Goal: Information Seeking & Learning: Stay updated

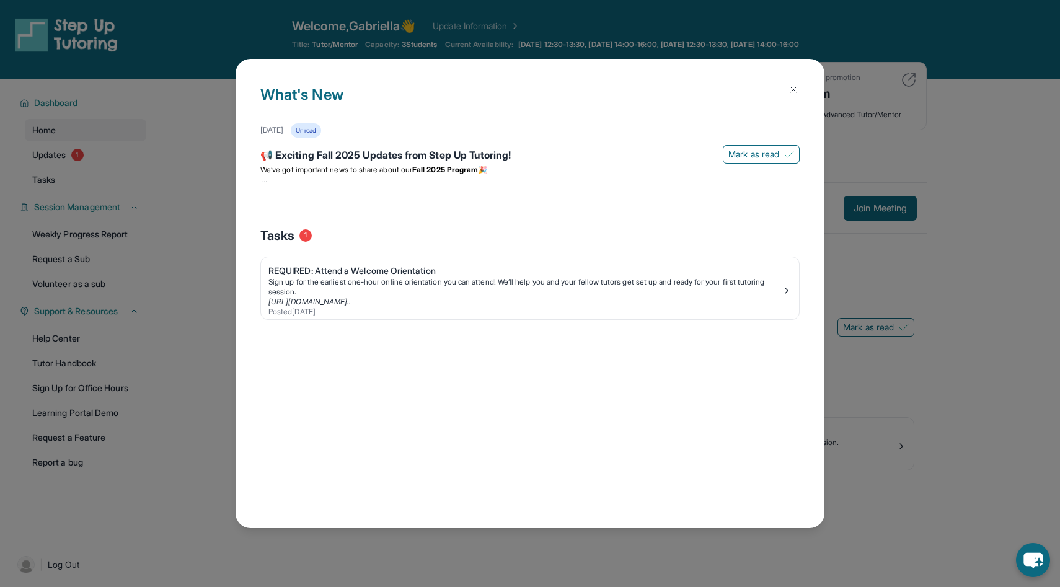
click at [797, 93] on img at bounding box center [794, 90] width 10 height 10
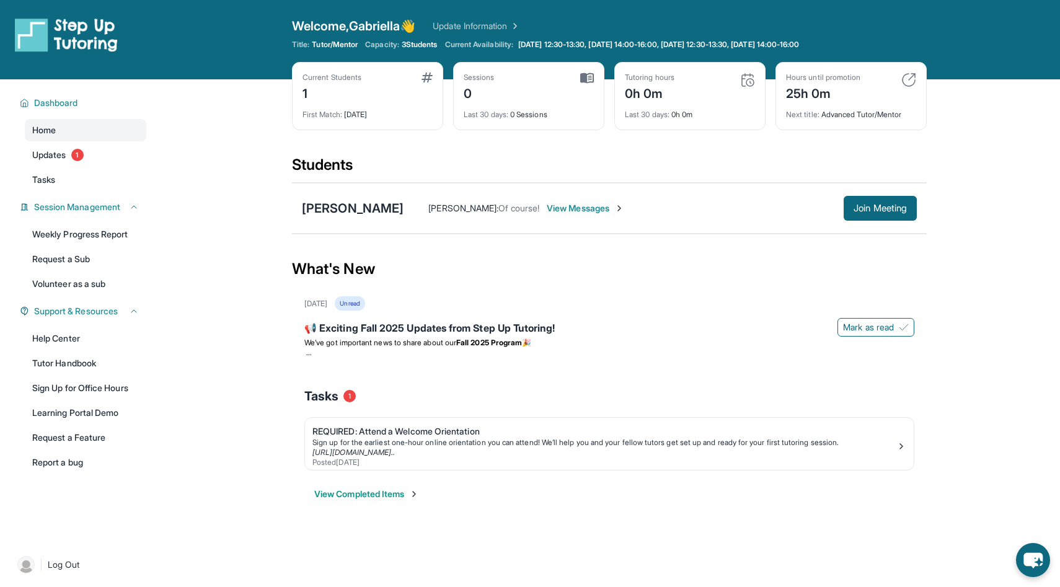
click at [591, 210] on span "View Messages" at bounding box center [585, 208] width 77 height 12
click at [569, 206] on span "View Messages" at bounding box center [585, 208] width 77 height 12
click at [589, 209] on span "View Messages" at bounding box center [585, 208] width 77 height 12
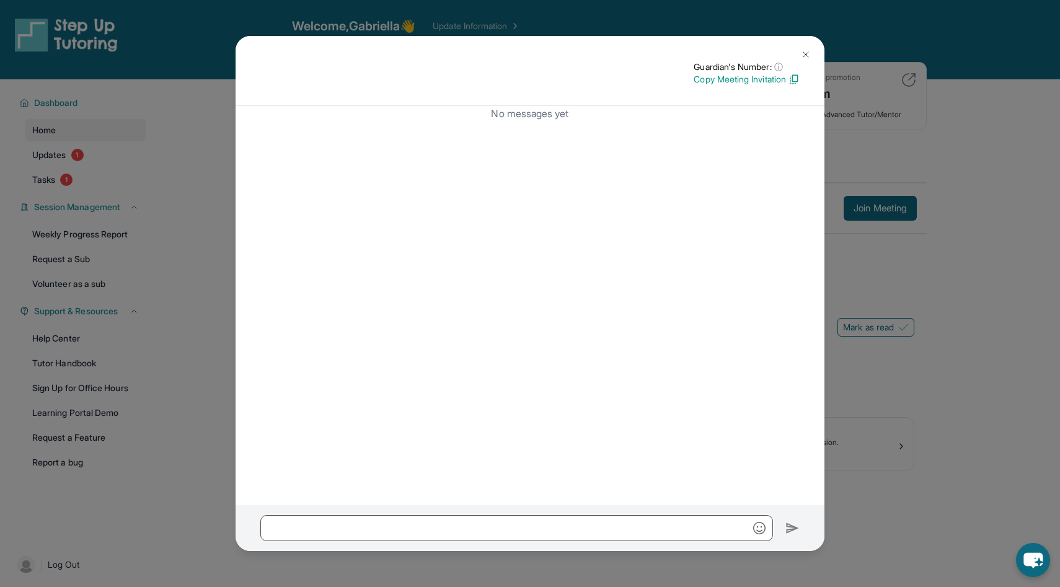
click at [944, 143] on div "Guardian's Number: ⓘ This isn't the guardian's real number — it's a private for…" at bounding box center [530, 293] width 1060 height 587
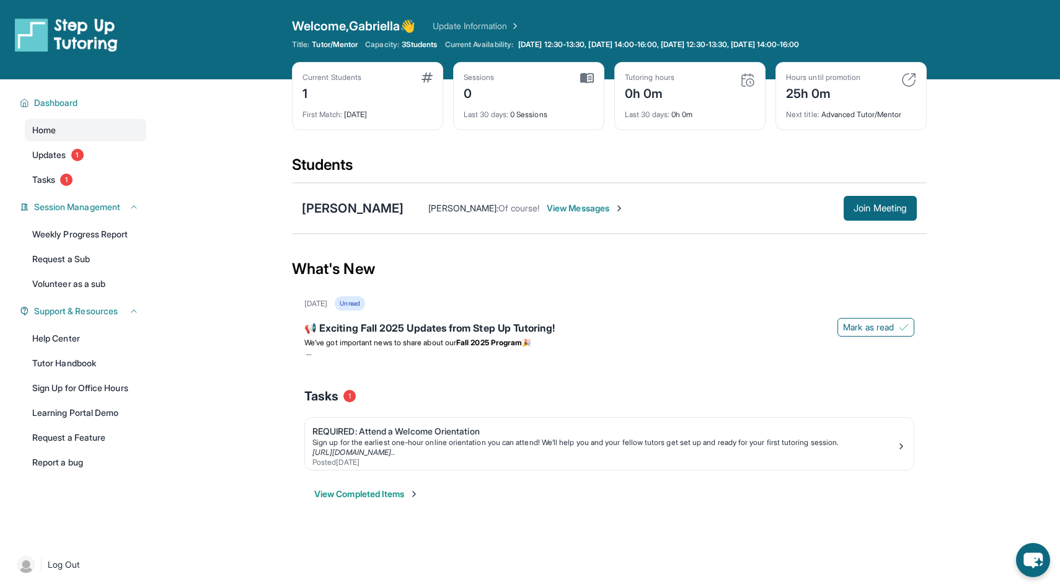
click at [585, 210] on span "View Messages" at bounding box center [585, 208] width 77 height 12
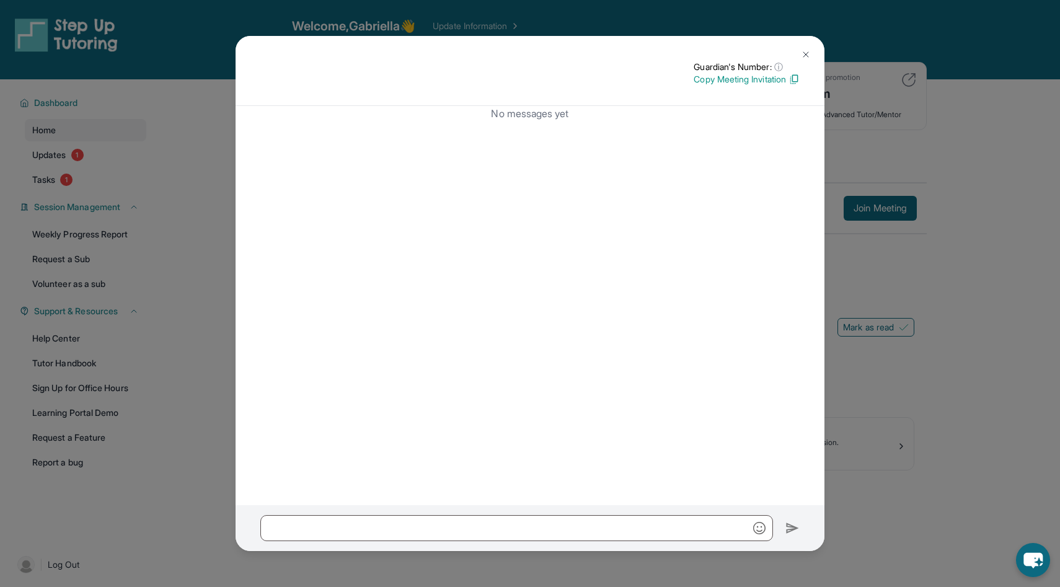
click at [195, 332] on div "Guardian's Number: ⓘ This isn't the guardian's real number — it's a private for…" at bounding box center [530, 293] width 1060 height 587
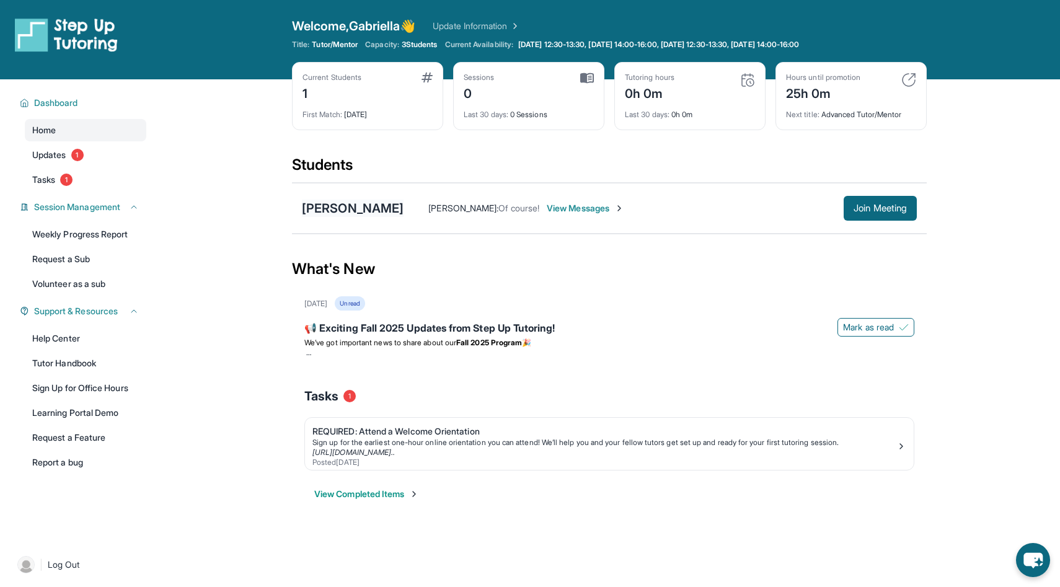
click at [348, 208] on div "[PERSON_NAME]" at bounding box center [353, 208] width 102 height 17
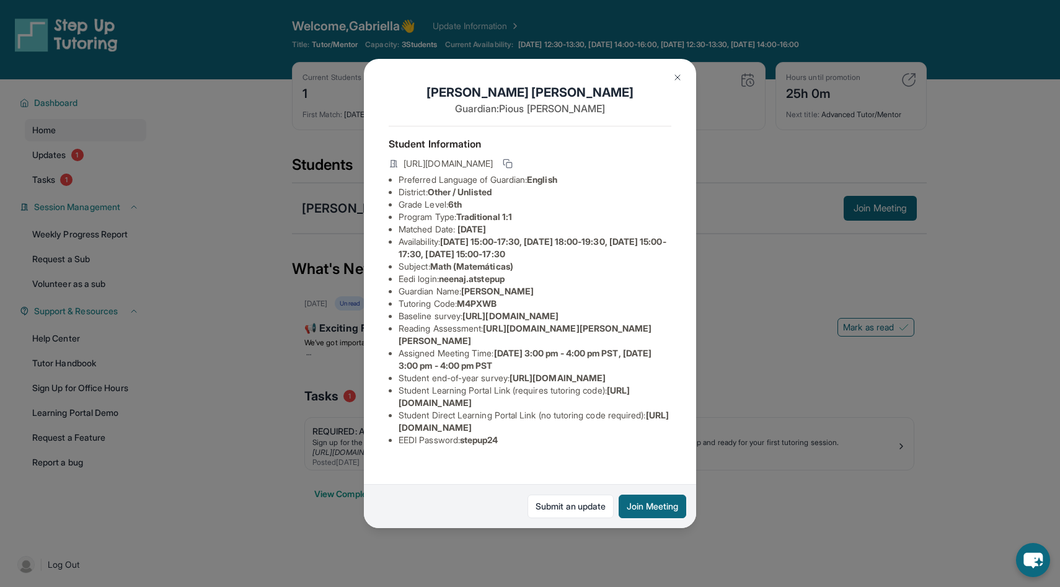
scroll to position [76, 0]
click at [301, 392] on div "[PERSON_NAME] Guardian: [PERSON_NAME] Student Information [URL][DOMAIN_NAME] Pr…" at bounding box center [530, 293] width 1060 height 587
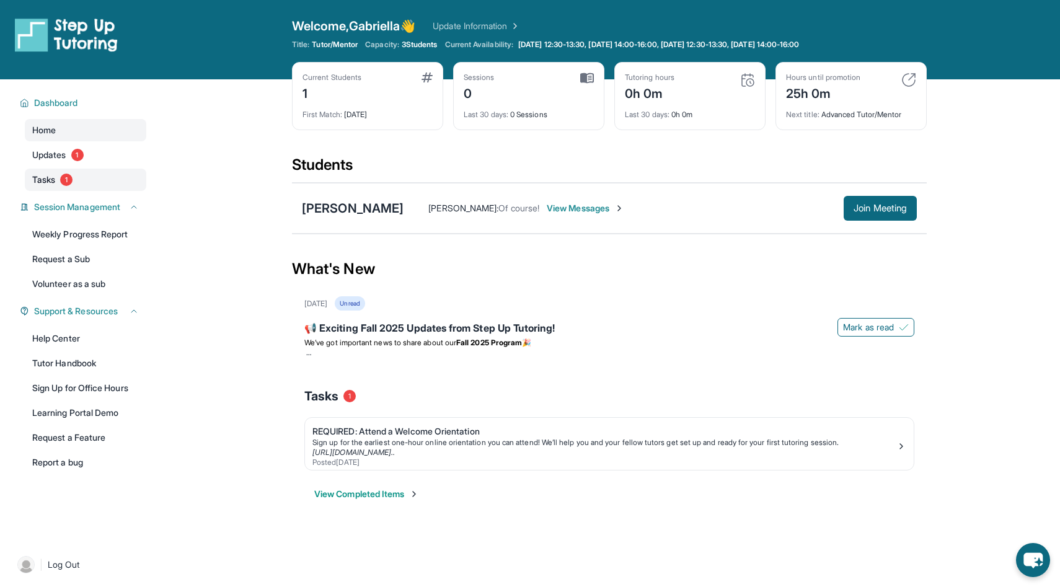
click at [69, 175] on span "1" at bounding box center [66, 180] width 12 height 12
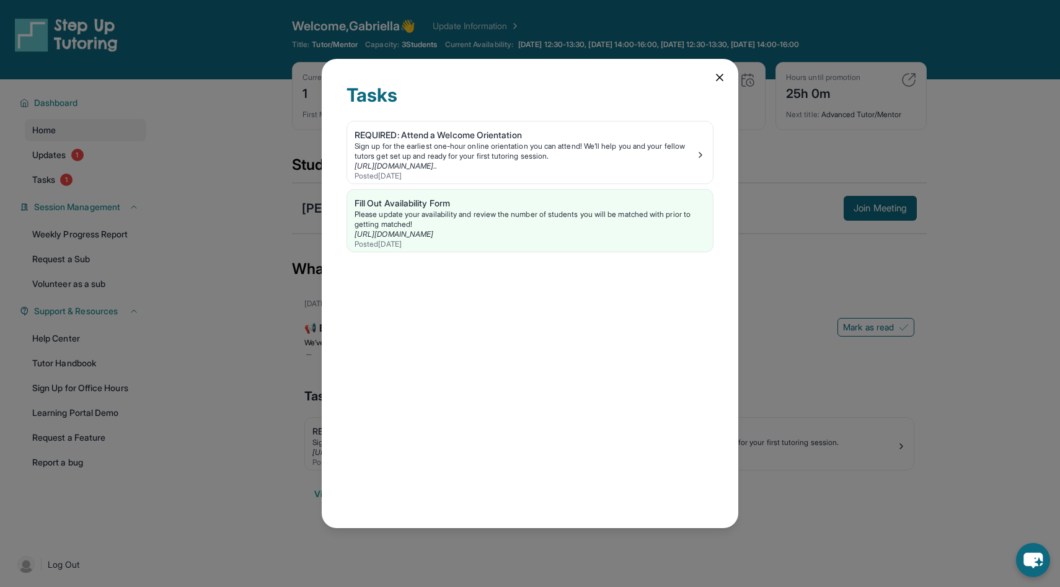
click at [51, 158] on div "Tasks REQUIRED: Attend a Welcome Orientation Sign up for the earliest one-hour …" at bounding box center [530, 293] width 1060 height 587
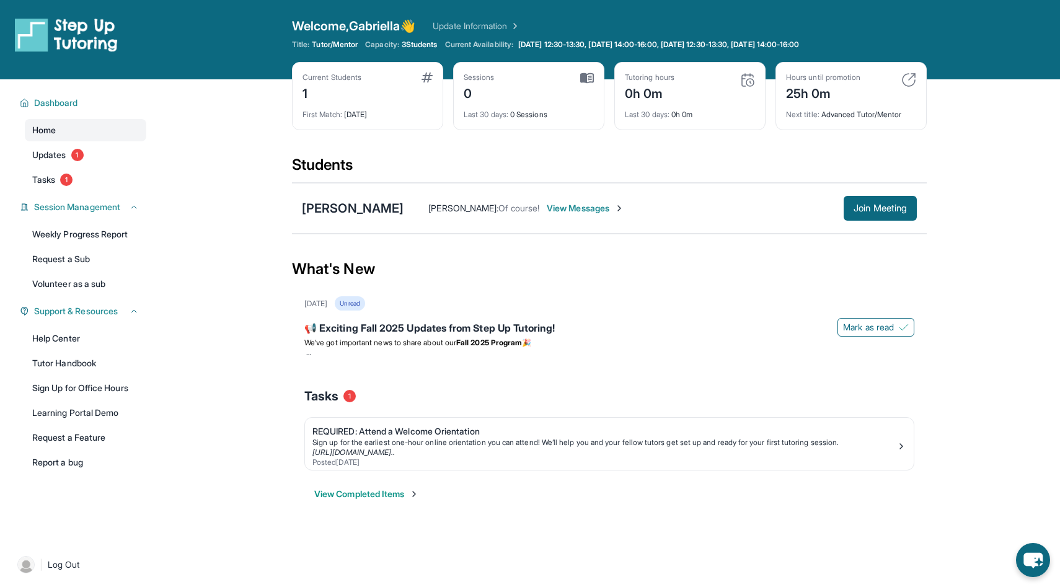
click at [101, 139] on link "Home" at bounding box center [86, 130] width 122 height 22
click at [95, 149] on link "Updates 1" at bounding box center [86, 155] width 122 height 22
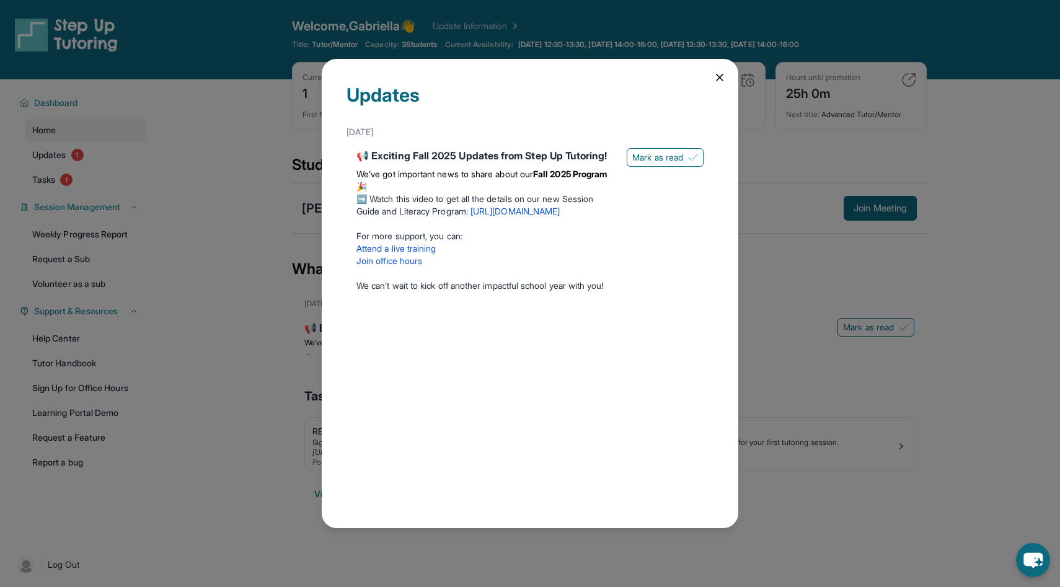
click at [100, 152] on div "Updates [DATE] 📢 Exciting Fall 2025 Updates from Step Up Tutoring! We’ve got im…" at bounding box center [530, 293] width 1060 height 587
